Goal: Go to known website: Access a specific website the user already knows

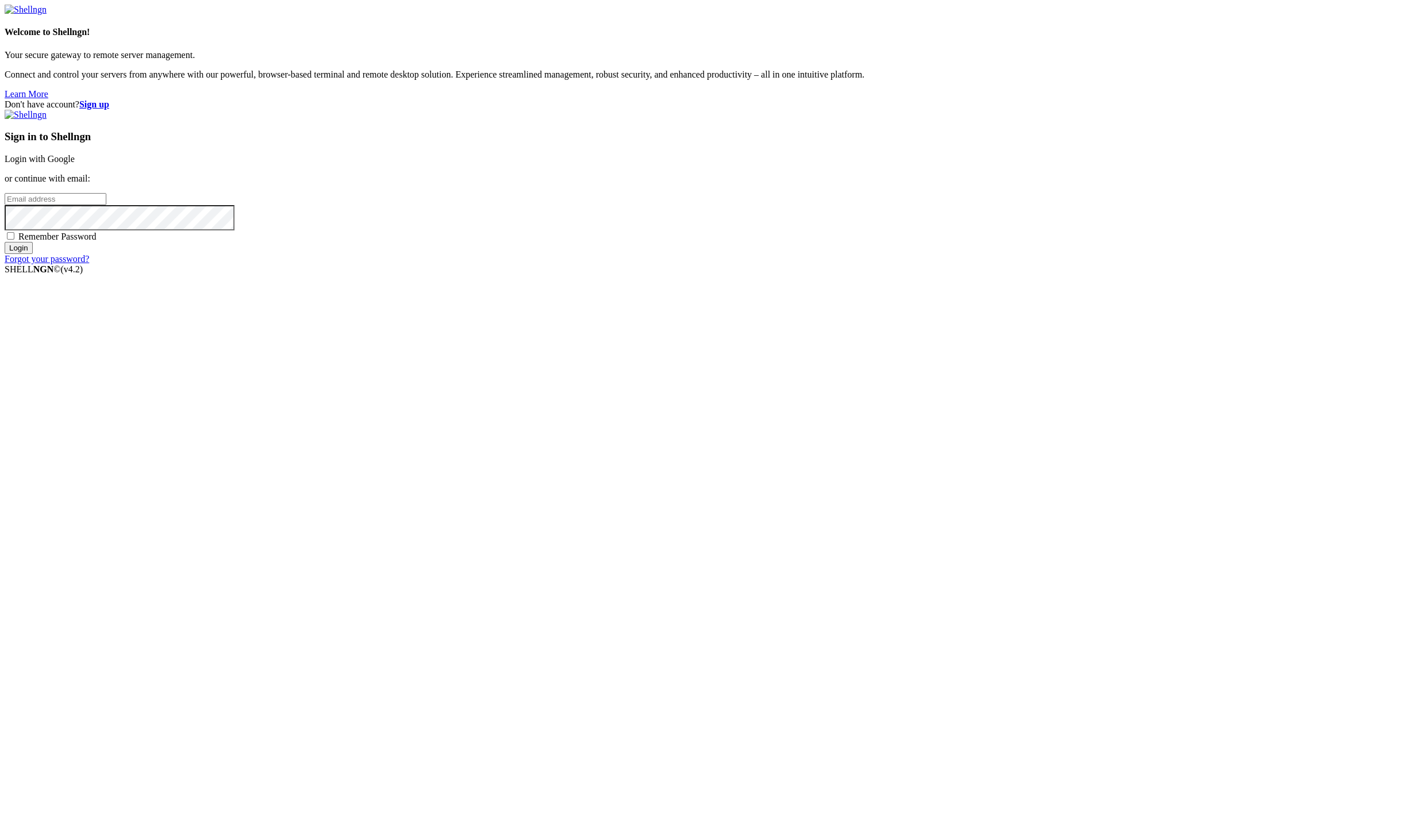
click at [228, 17] on span at bounding box center [224, 13] width 9 height 9
type input "[PERSON_NAME][EMAIL_ADDRESS][DOMAIN_NAME]"
click at [951, 264] on div "Sign in to Shellngn Login with Google or continue with email: [PERSON_NAME][EMA…" at bounding box center [706, 187] width 1402 height 155
click at [33, 254] on input "Login" at bounding box center [19, 248] width 28 height 12
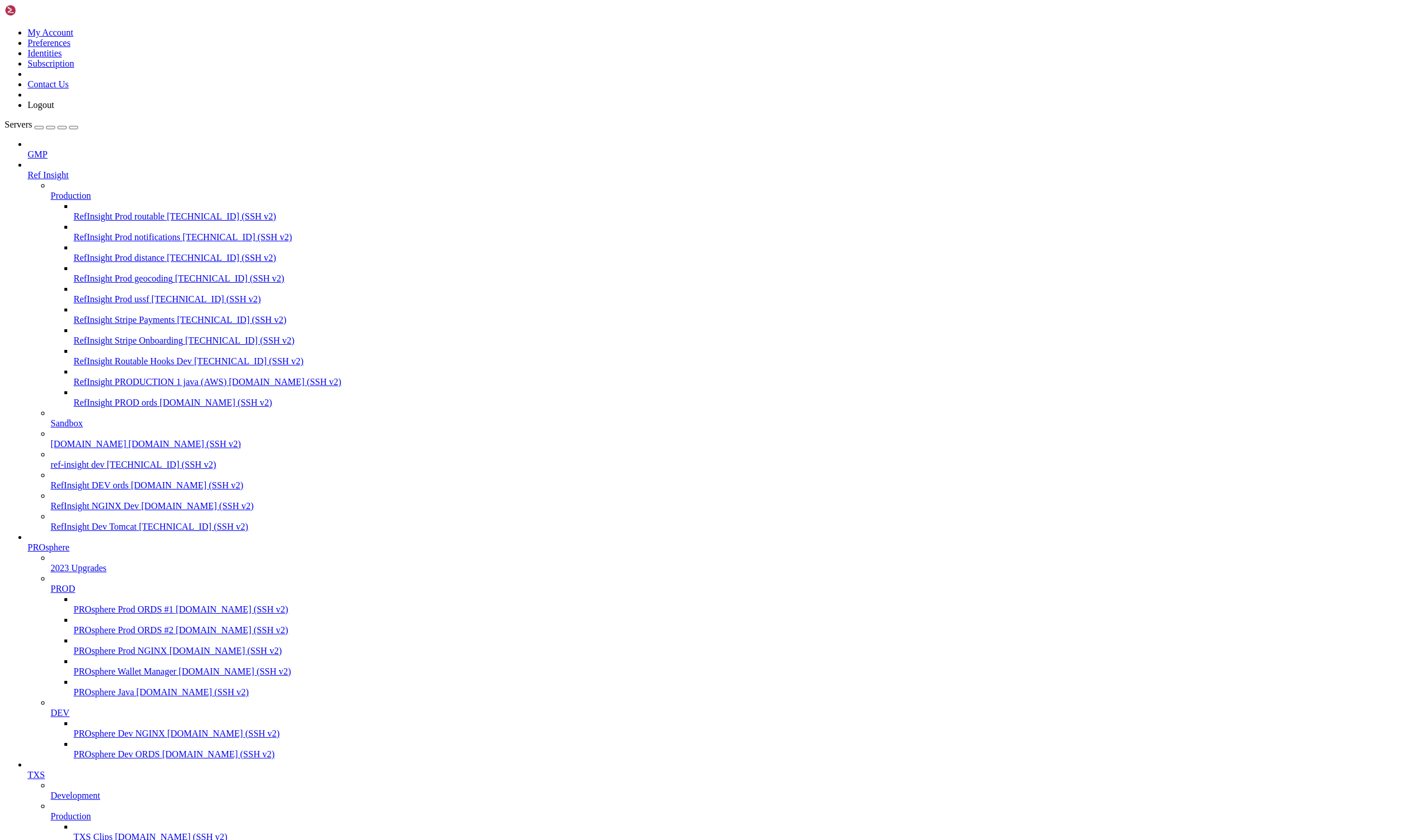
scroll to position [16, 0]
drag, startPoint x: 143, startPoint y: 162, endPoint x: 423, endPoint y: 172, distance: 280.2
click at [117, 408] on span "RefInsight PROD ords" at bounding box center [115, 402] width 84 height 10
click at [118, 408] on span "RefInsight PROD ords" at bounding box center [115, 402] width 84 height 10
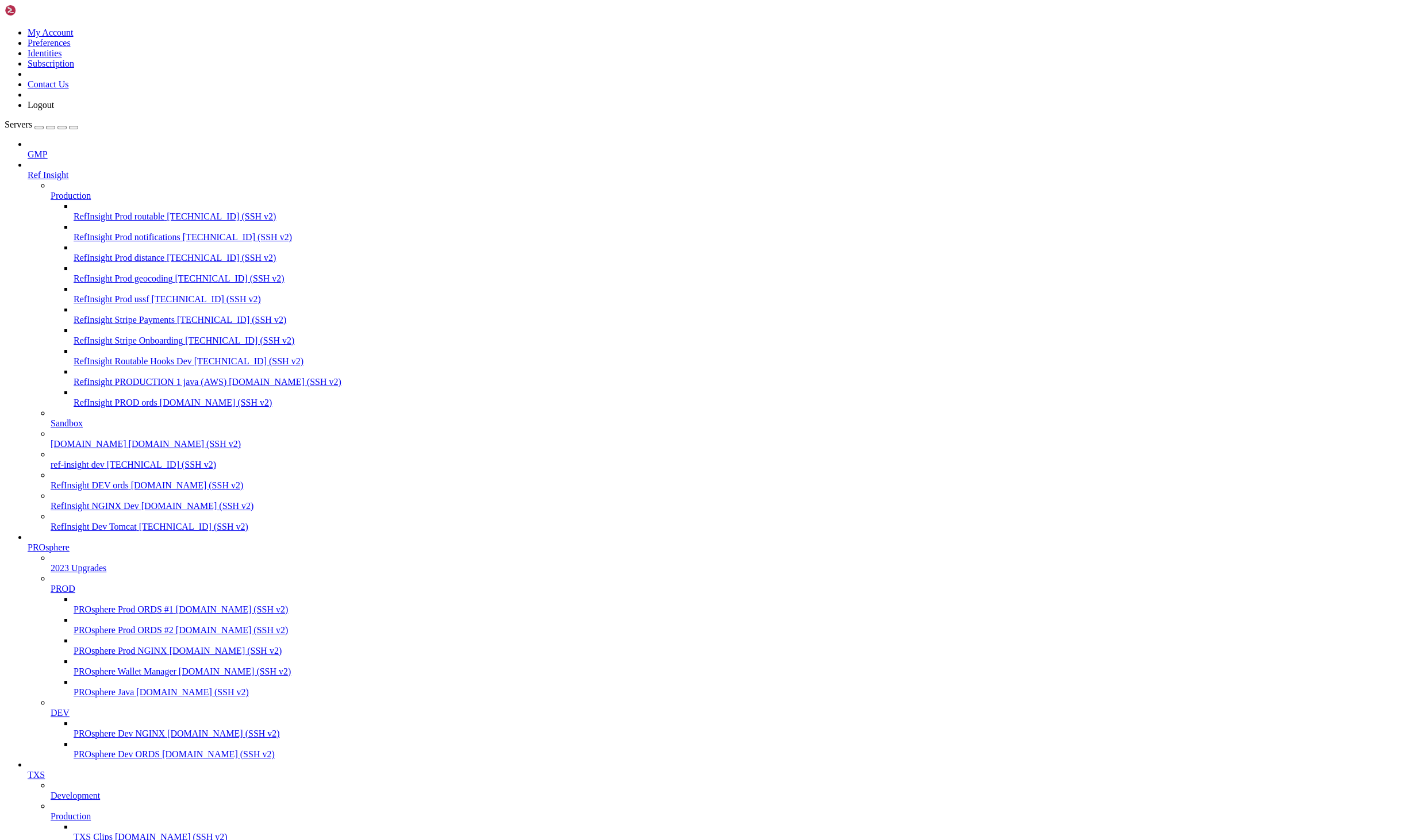
scroll to position [1094, 0]
